Goal: Task Accomplishment & Management: Complete application form

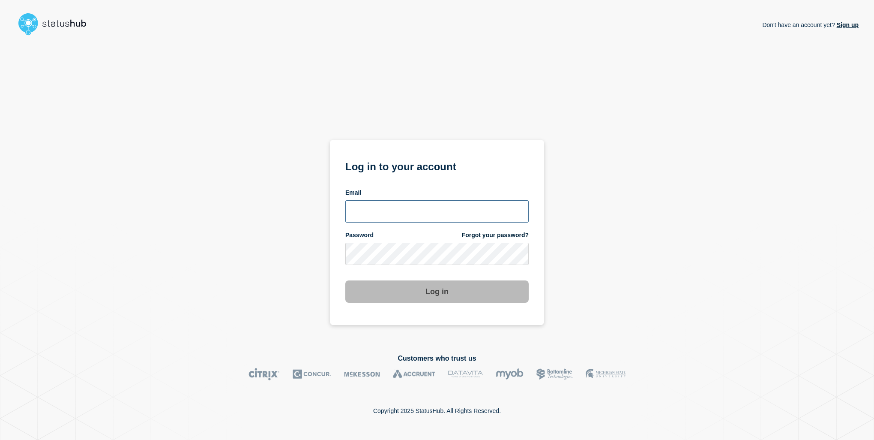
type input "[EMAIL_ADDRESS][PERSON_NAME][DOMAIN_NAME]"
drag, startPoint x: 601, startPoint y: 236, endPoint x: 595, endPoint y: 242, distance: 9.1
click at [601, 236] on div "Don't have an account yet? Sign up Log in to your account Email [EMAIL_ADDRESS]…" at bounding box center [436, 189] width 843 height 301
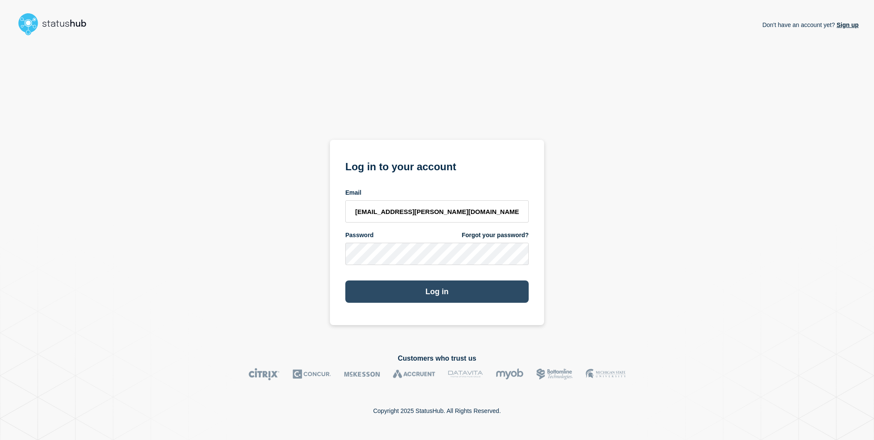
click at [443, 285] on button "Log in" at bounding box center [436, 291] width 183 height 22
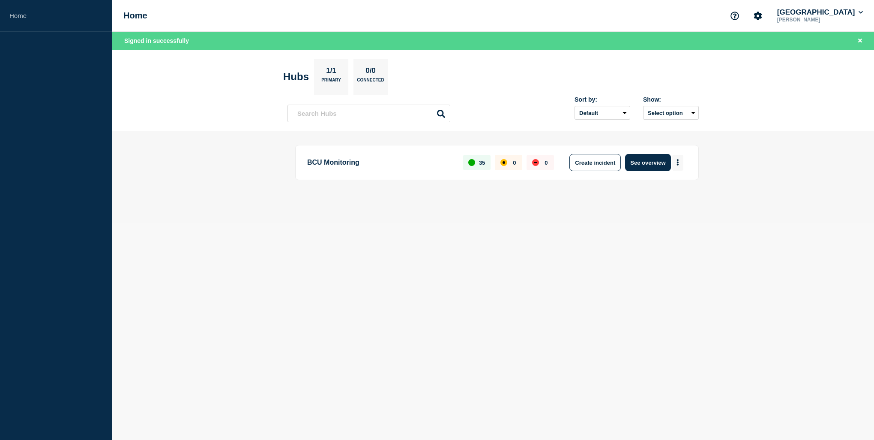
click at [677, 165] on button "More actions" at bounding box center [677, 163] width 11 height 16
click at [677, 185] on button "Create maintenance" at bounding box center [675, 187] width 58 height 7
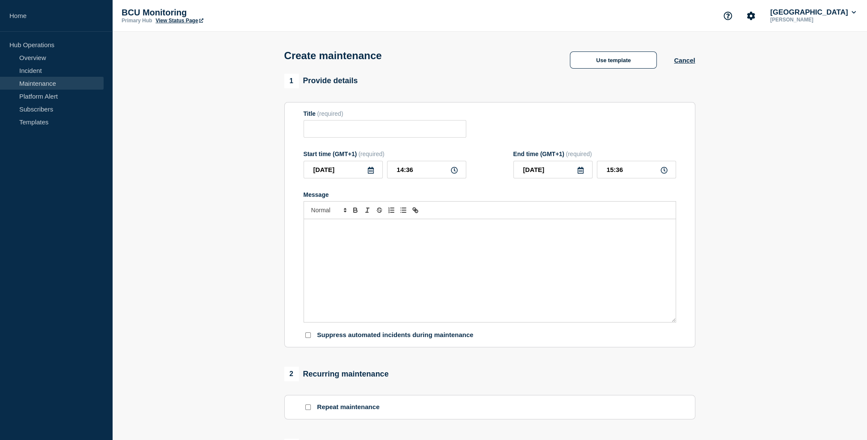
click at [359, 284] on div "Message" at bounding box center [490, 270] width 372 height 103
click at [391, 272] on div "Message" at bounding box center [490, 270] width 372 height 103
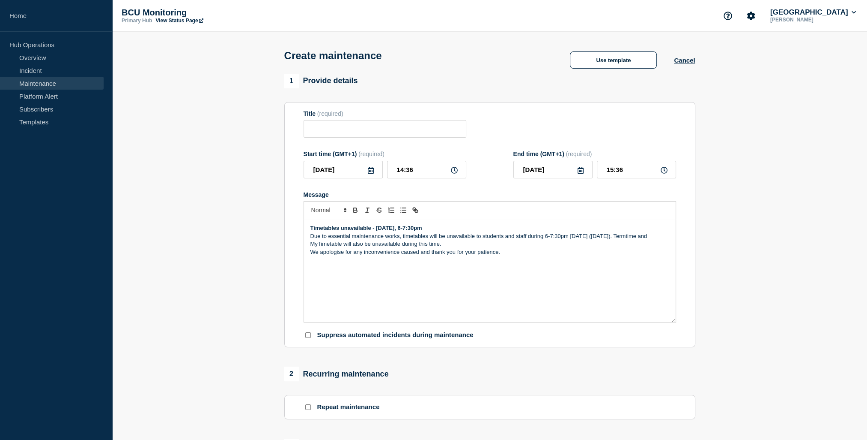
click at [350, 231] on strong "Timetables unavailable - today, 6-7:30pm" at bounding box center [367, 227] width 112 height 6
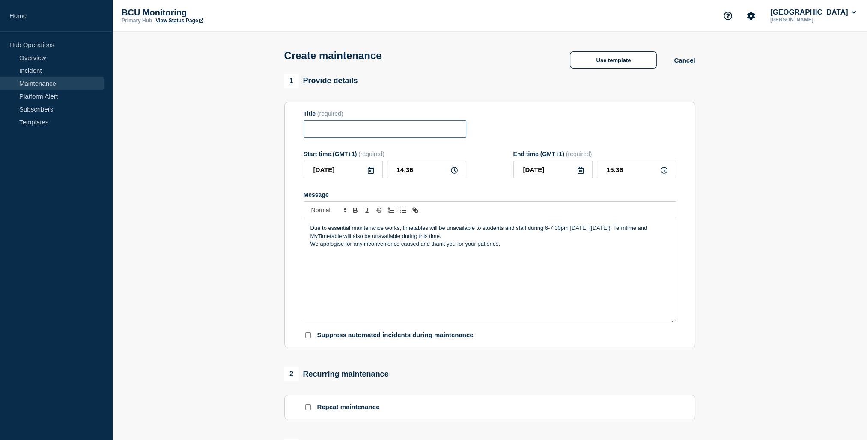
click at [366, 136] on input "Title" at bounding box center [385, 129] width 163 height 18
paste input "Timetables unavailable - today, 6-7:30pm"
type input "Timetables unavailable - today, 6-7:30pm"
click at [489, 245] on p "We apologise for any inconvenience caused and thank you for your patience." at bounding box center [490, 244] width 359 height 8
click at [489, 240] on p "Due to essential maintenance works, timetables will be unavailable to students …" at bounding box center [490, 232] width 359 height 16
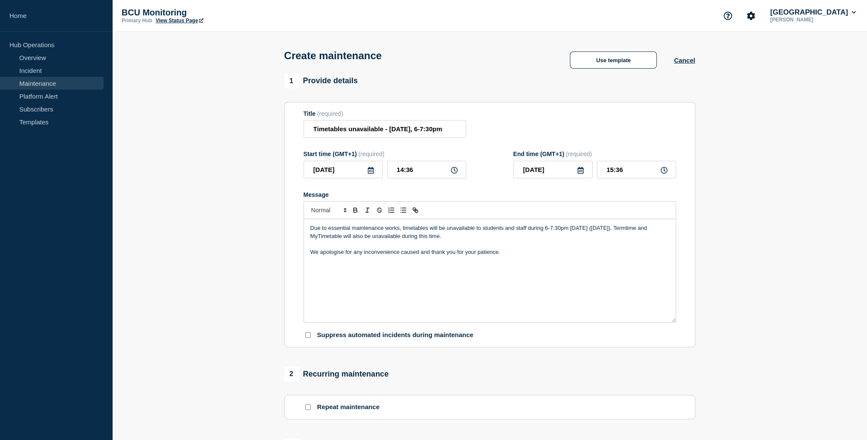
click at [368, 173] on icon at bounding box center [371, 170] width 7 height 7
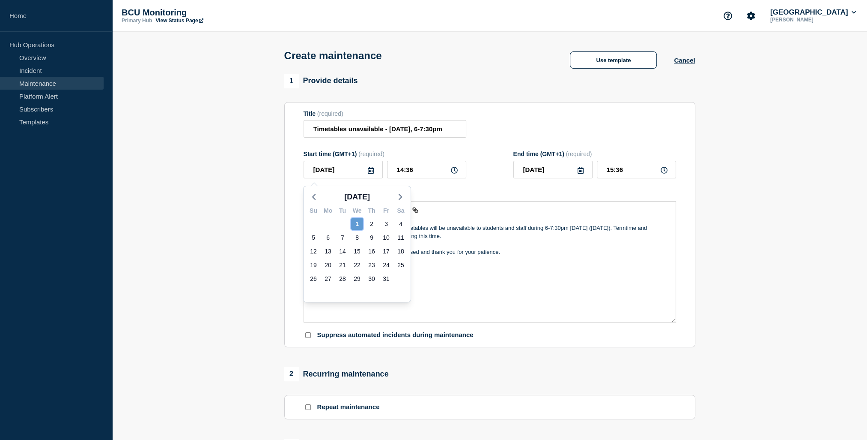
click at [360, 226] on div "1" at bounding box center [357, 224] width 12 height 12
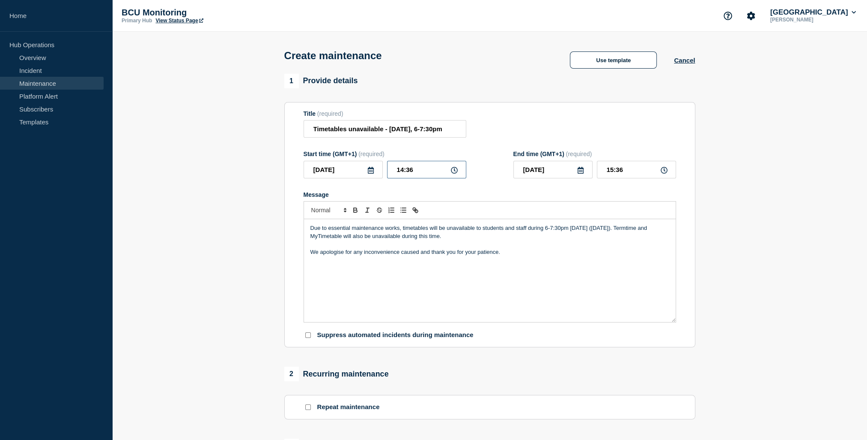
drag, startPoint x: 433, startPoint y: 174, endPoint x: 370, endPoint y: 174, distance: 63.4
click at [370, 174] on div "2025-10-01 14:36" at bounding box center [385, 170] width 163 height 18
type input "18:00"
drag, startPoint x: 643, startPoint y: 174, endPoint x: 618, endPoint y: 167, distance: 25.4
click at [618, 167] on input "19:00" at bounding box center [636, 170] width 79 height 18
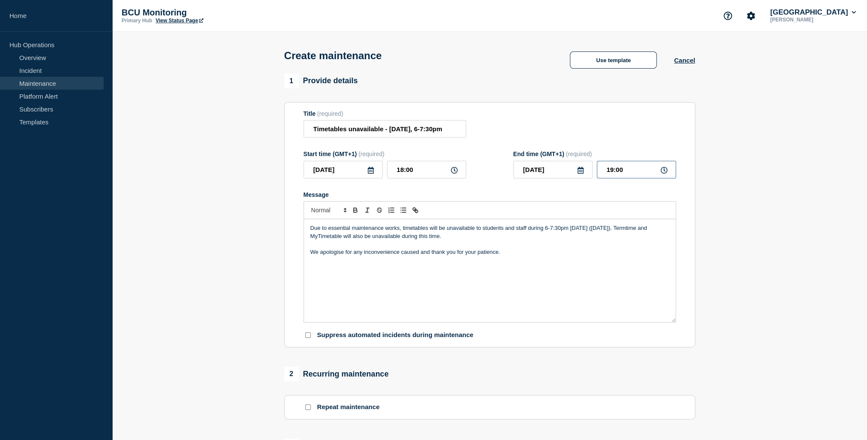
click at [618, 167] on input "19:00" at bounding box center [636, 170] width 79 height 18
type input "19:30"
click at [708, 277] on section "1 Provide details Title (required) Timetables unavailable - today, 6-7:30pm Sta…" at bounding box center [489, 371] width 755 height 595
click at [590, 293] on div "Due to essential maintenance works, timetables will be unavailable to students …" at bounding box center [490, 270] width 372 height 103
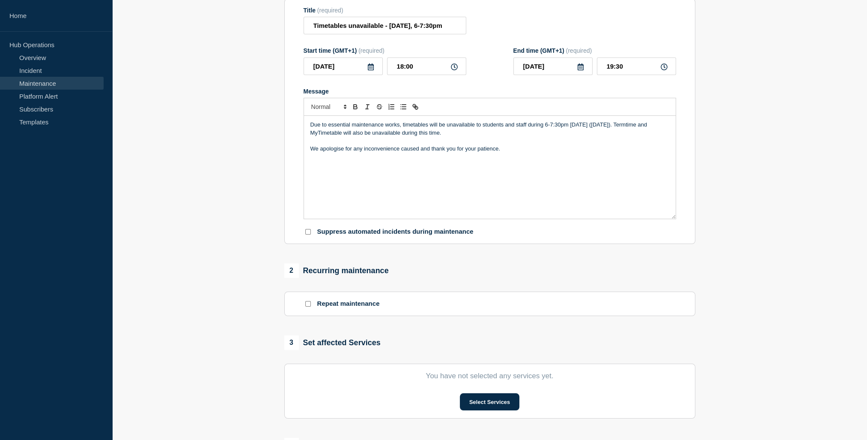
scroll to position [129, 0]
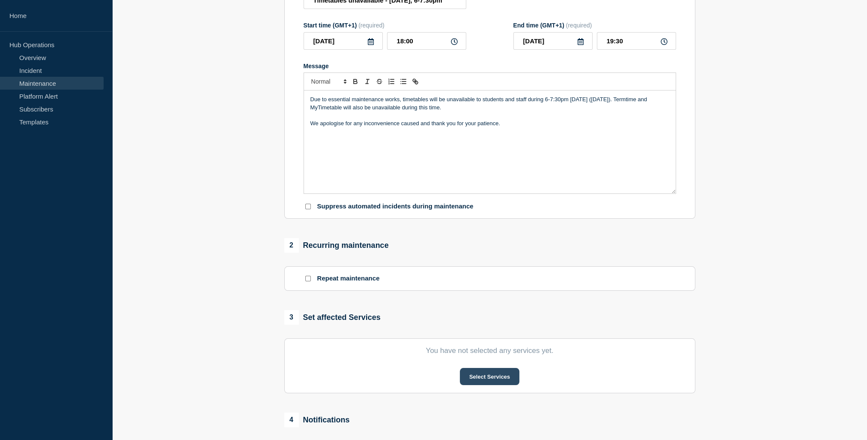
click at [490, 382] on button "Select Services" at bounding box center [490, 376] width 60 height 17
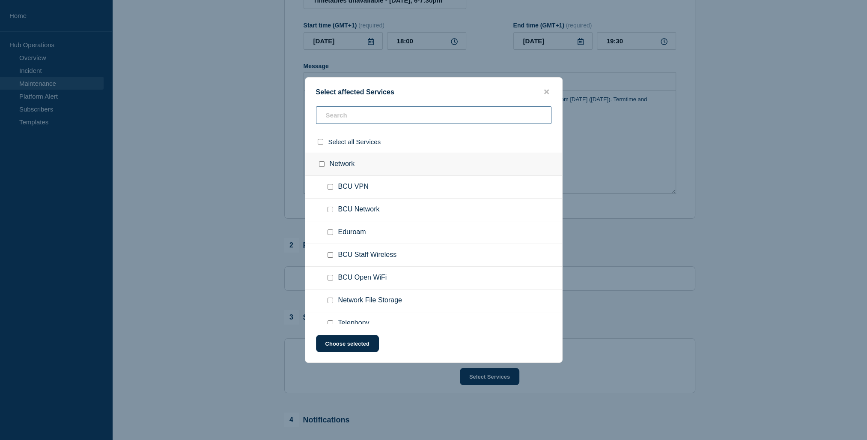
click at [412, 117] on input "text" at bounding box center [434, 115] width 236 height 18
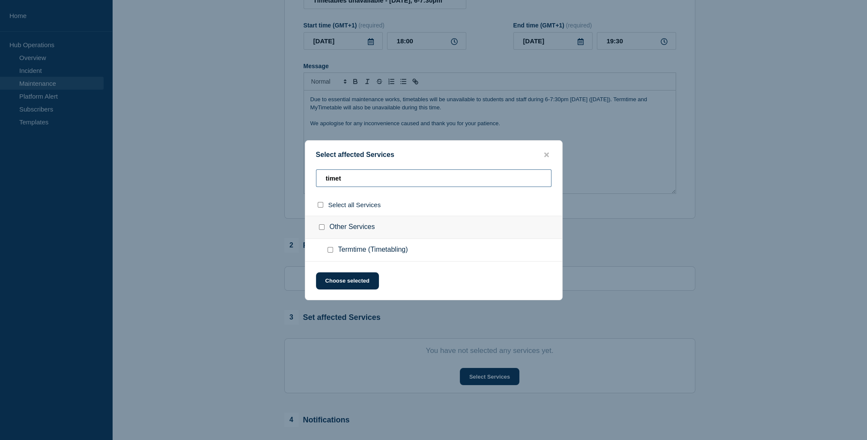
type input "timet"
click at [329, 252] on input "Termtime (Timetabling) checkbox" at bounding box center [331, 250] width 6 height 6
checkbox input "true"
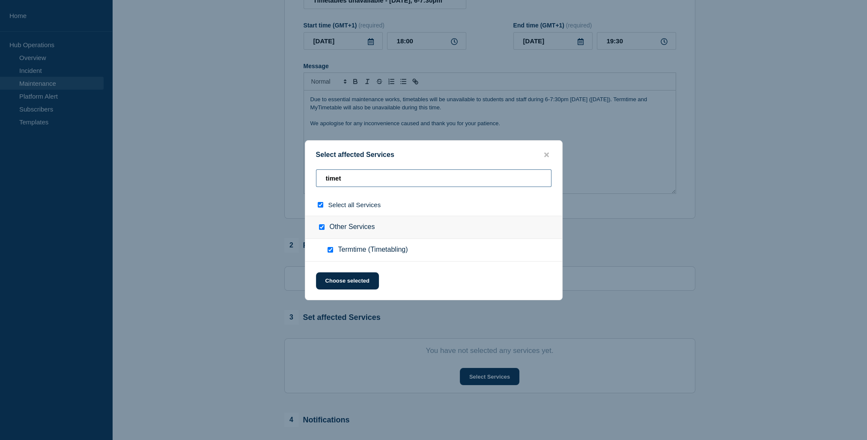
drag, startPoint x: 362, startPoint y: 182, endPoint x: 245, endPoint y: 185, distance: 117.0
click at [238, 185] on div "Select affected Services timet Select all Services Other Services Termtime (Tim…" at bounding box center [433, 220] width 867 height 440
type input "m"
checkbox input "false"
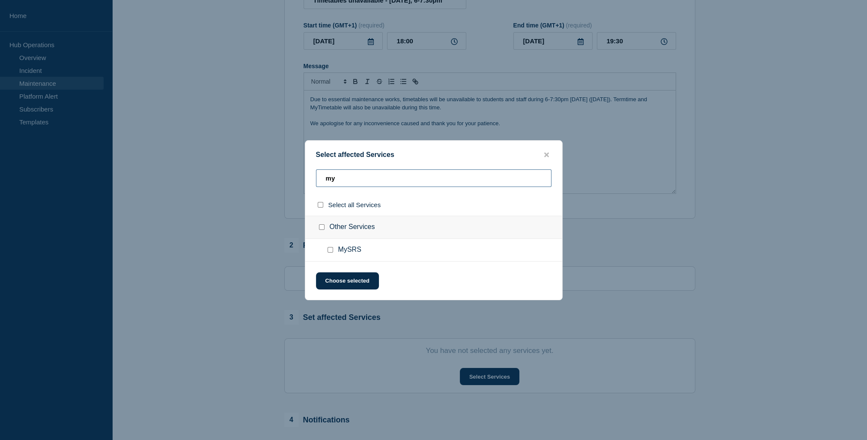
type input "my"
drag, startPoint x: 700, startPoint y: 247, endPoint x: 694, endPoint y: 242, distance: 7.7
click at [701, 247] on div at bounding box center [433, 220] width 867 height 440
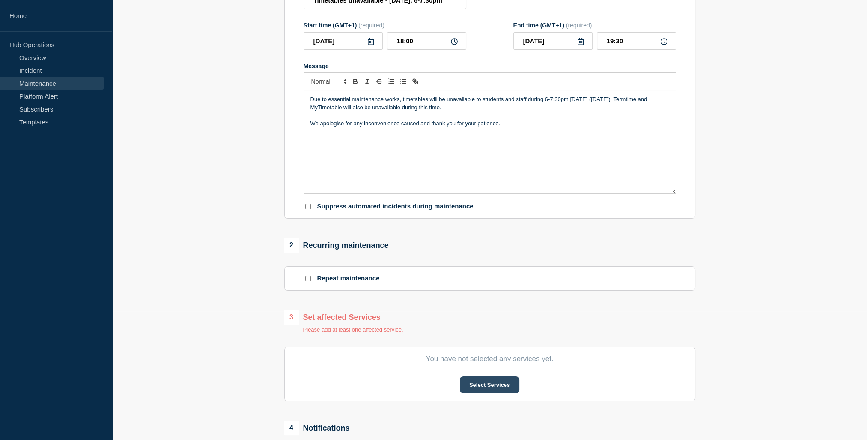
click at [493, 386] on button "Select Services" at bounding box center [490, 384] width 60 height 17
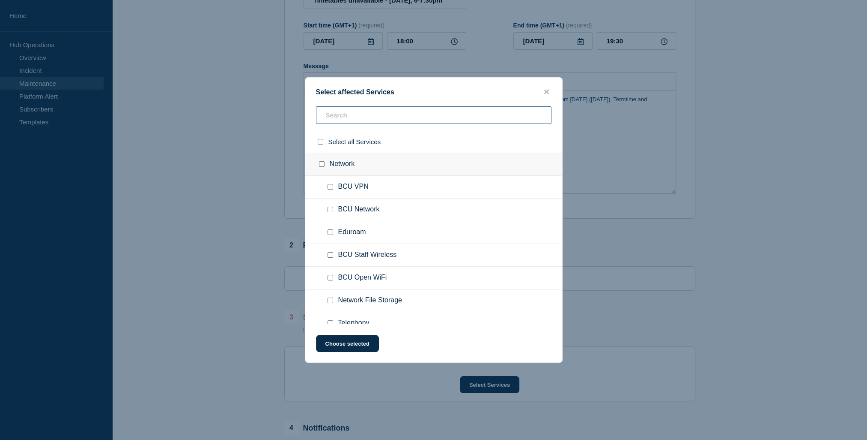
click at [427, 117] on input "text" at bounding box center [434, 115] width 236 height 18
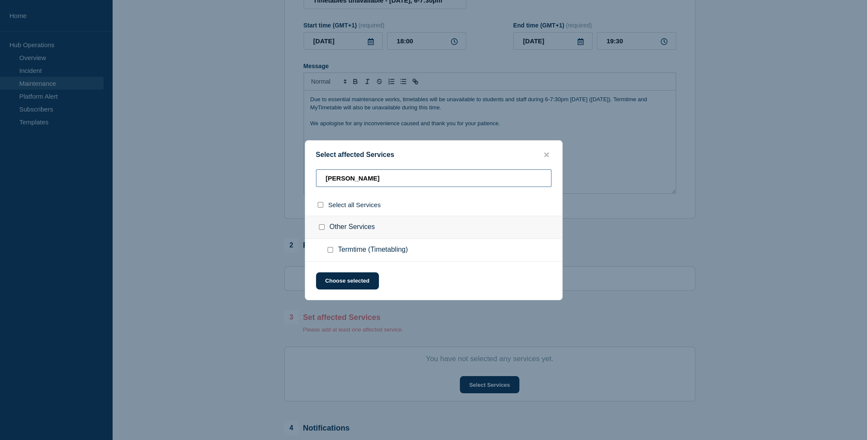
type input "tim"
click at [360, 253] on span "Termtime (Timetabling)" at bounding box center [373, 249] width 70 height 9
click at [332, 249] on input "Termtime (Timetabling) checkbox" at bounding box center [331, 250] width 6 height 6
checkbox input "true"
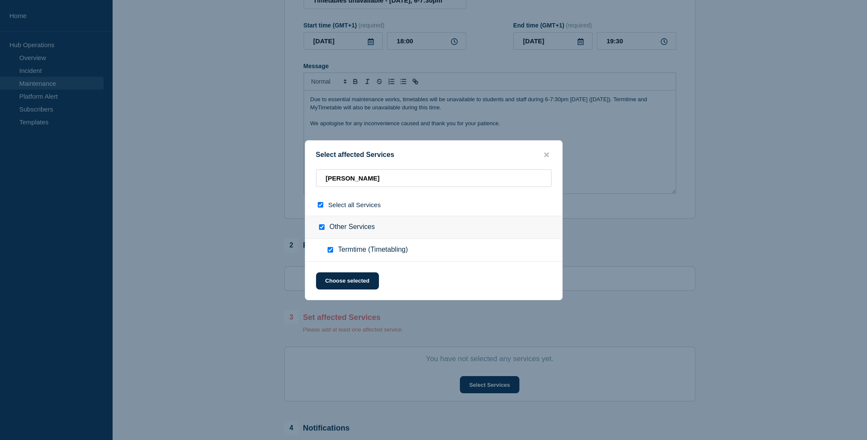
checkbox input "true"
click at [351, 284] on button "Choose selected" at bounding box center [347, 280] width 63 height 17
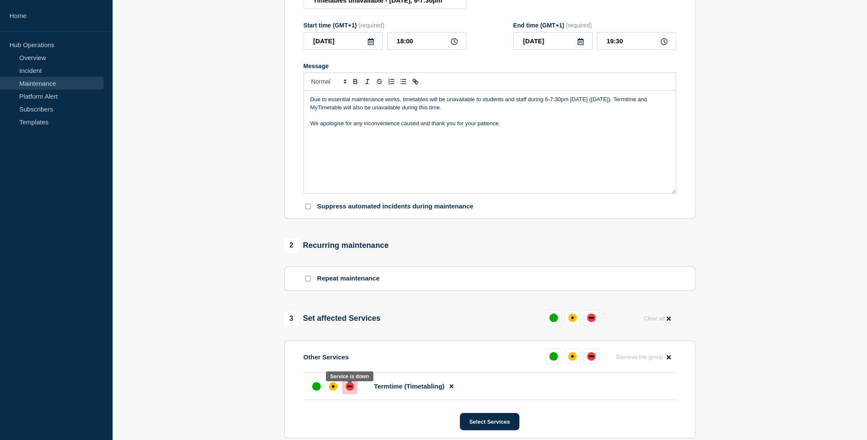
click at [353, 386] on div at bounding box center [349, 385] width 15 height 15
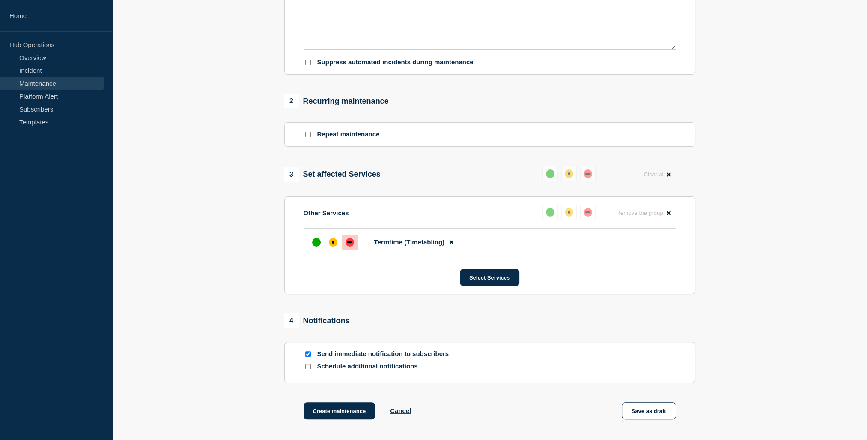
scroll to position [355, 0]
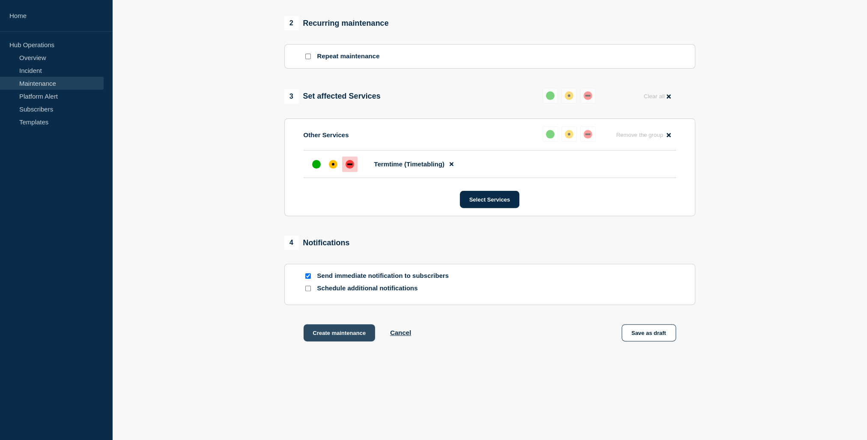
click at [356, 330] on button "Create maintenance" at bounding box center [340, 332] width 72 height 17
